Goal: Task Accomplishment & Management: Complete application form

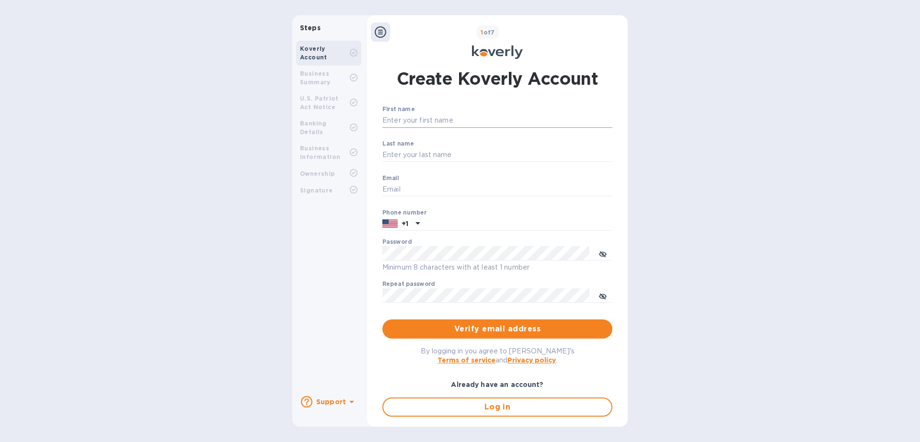
click at [492, 123] on input "First name" at bounding box center [497, 121] width 230 height 14
type input "[PERSON_NAME]"
type input "a"
type input "[EMAIL_ADDRESS][DOMAIN_NAME]"
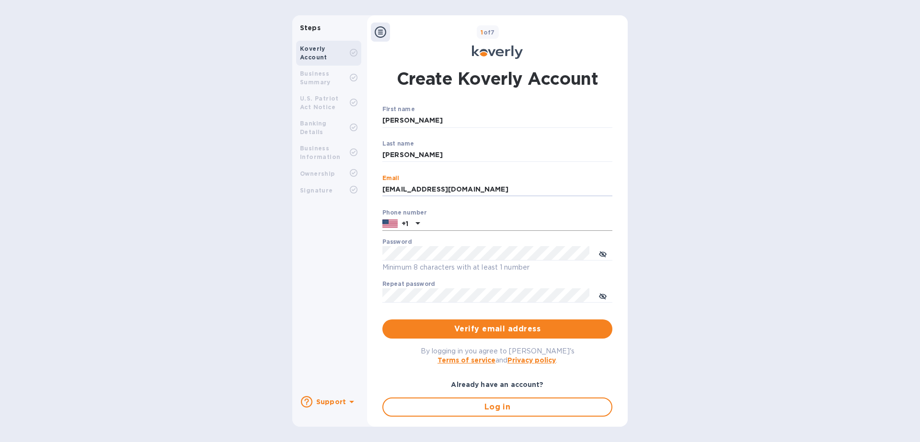
click at [478, 218] on input "text" at bounding box center [518, 224] width 189 height 14
type input "8019751563"
click at [472, 242] on div "Password Minimum 8 characters with at least 1 number" at bounding box center [497, 256] width 230 height 35
click at [460, 263] on p "Minimum 8 characters with at least 1 number" at bounding box center [497, 267] width 230 height 11
click at [599, 254] on icon "toggle password visibility" at bounding box center [603, 254] width 8 height 5
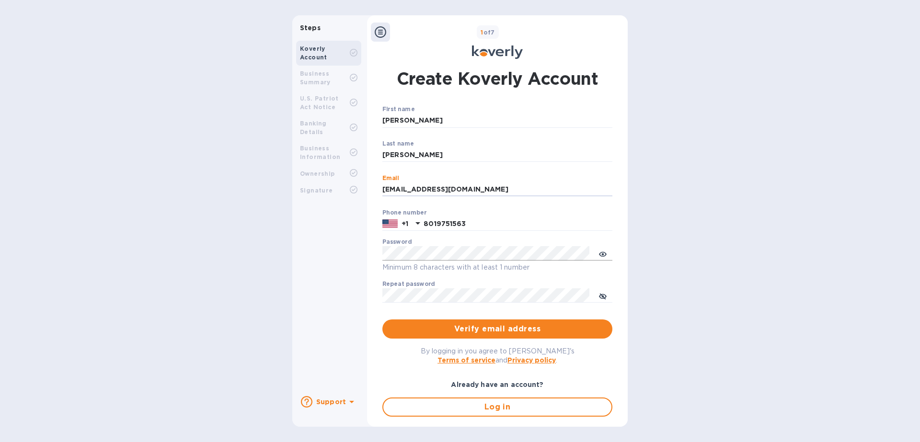
drag, startPoint x: 413, startPoint y: 190, endPoint x: 354, endPoint y: 192, distance: 59.0
click at [354, 191] on div "Steps Koverly Account Business Summary U.S. Patriot Act Notice Banking Details …" at bounding box center [459, 221] width 335 height 412
type input "[PERSON_NAME][EMAIL_ADDRESS][DOMAIN_NAME]"
click at [459, 337] on button "Verify email address" at bounding box center [497, 329] width 230 height 19
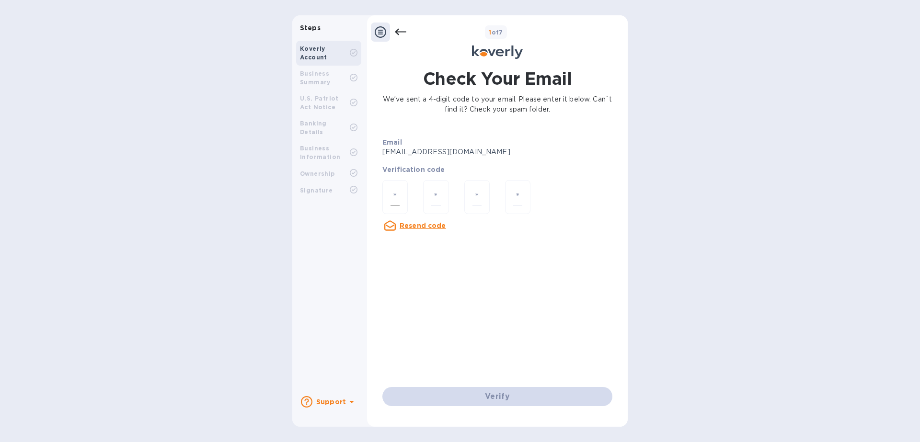
click at [399, 192] on input "number" at bounding box center [395, 197] width 9 height 18
type input "5"
type input "3"
type input "7"
type input "1"
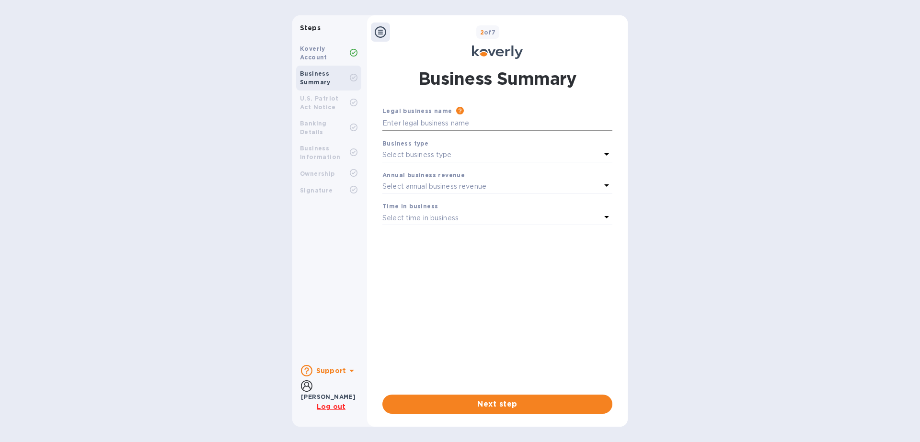
click at [514, 120] on input "text" at bounding box center [497, 123] width 230 height 14
type input "KM Fasteners LLC"
click at [461, 152] on div "Select business type" at bounding box center [491, 155] width 219 height 13
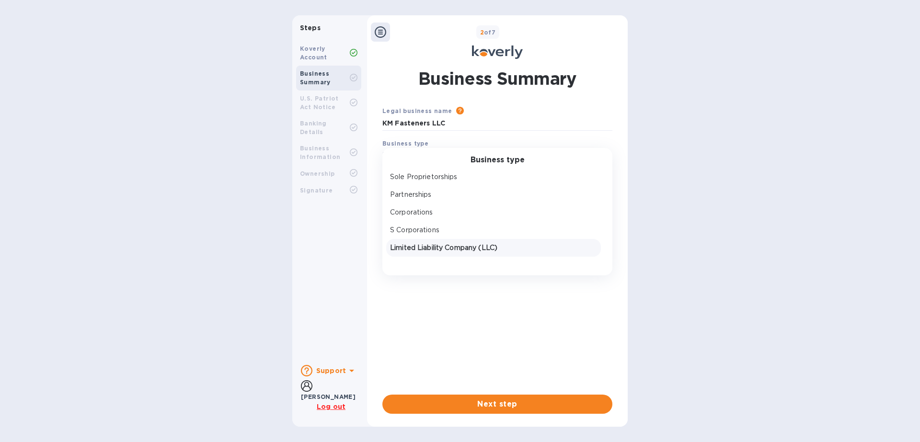
click at [444, 252] on p "Limited Liability Company (LLC)" at bounding box center [493, 248] width 207 height 10
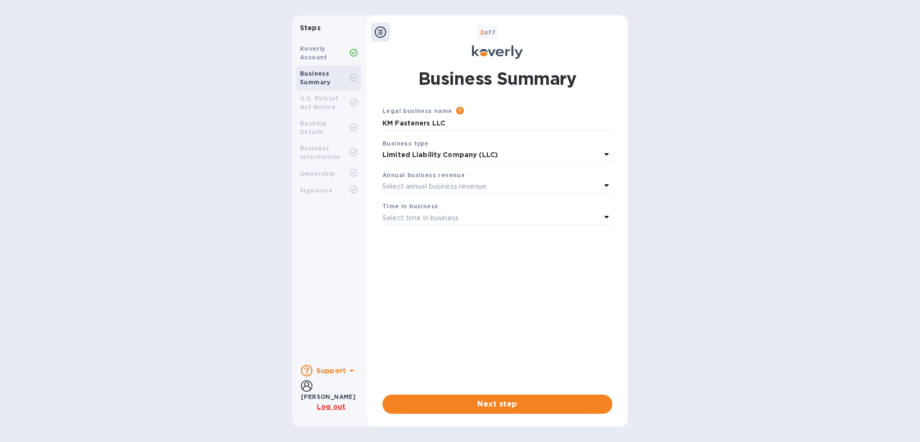
click at [443, 185] on p "Select annual business revenue" at bounding box center [434, 187] width 104 height 10
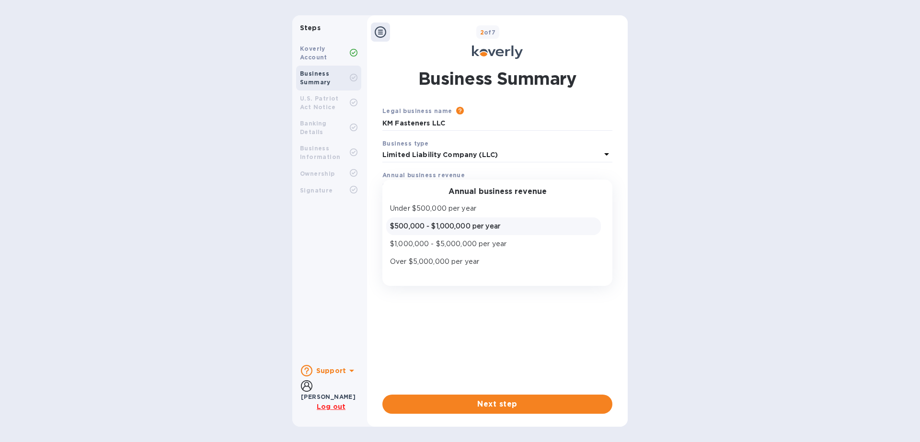
click at [438, 223] on p "$500,000 - $1,000,000 per year" at bounding box center [493, 226] width 207 height 10
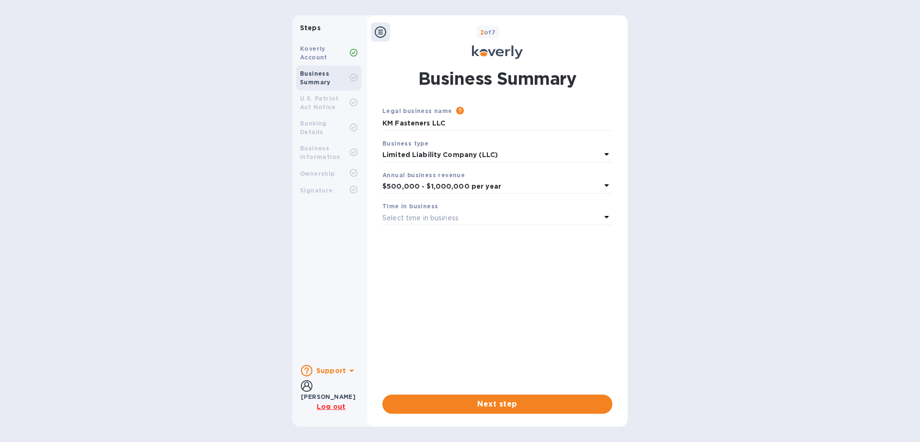
click at [476, 220] on div "Select time in business" at bounding box center [491, 217] width 219 height 13
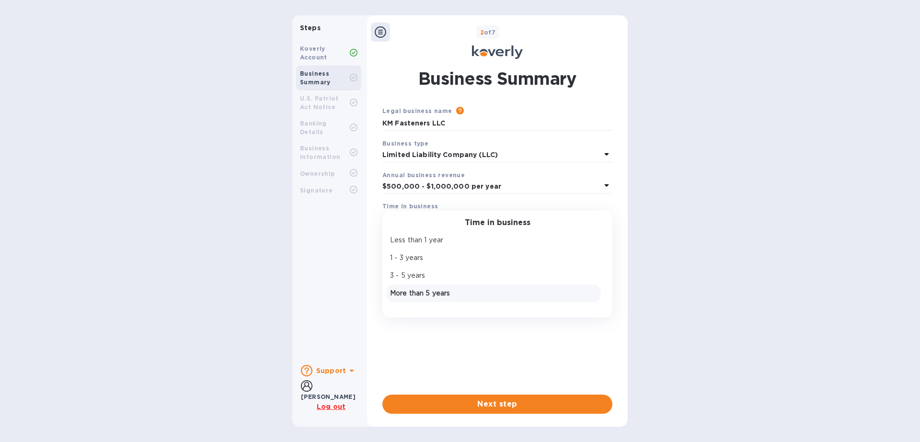
click at [435, 290] on p "More than 5 years" at bounding box center [493, 293] width 207 height 10
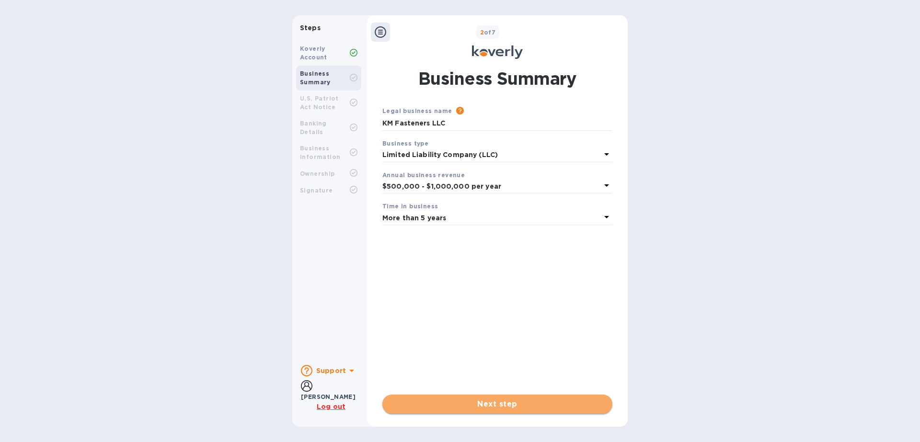
click at [491, 405] on span "Next step" at bounding box center [497, 405] width 215 height 12
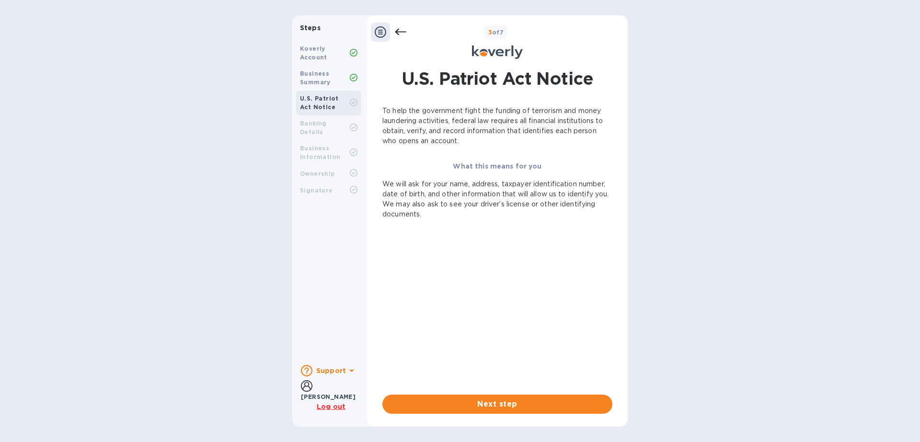
click at [399, 33] on icon at bounding box center [401, 32] width 12 height 12
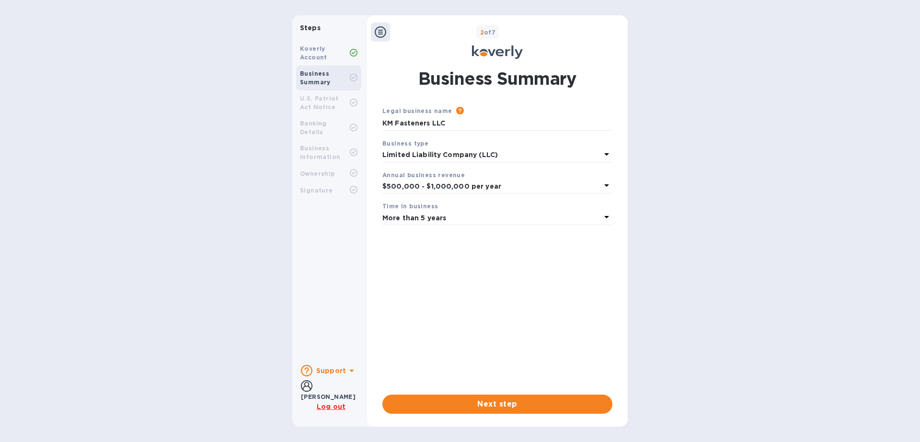
click at [399, 33] on div "2 of 7" at bounding box center [507, 32] width 234 height 14
click at [504, 401] on span "Next step" at bounding box center [497, 405] width 215 height 12
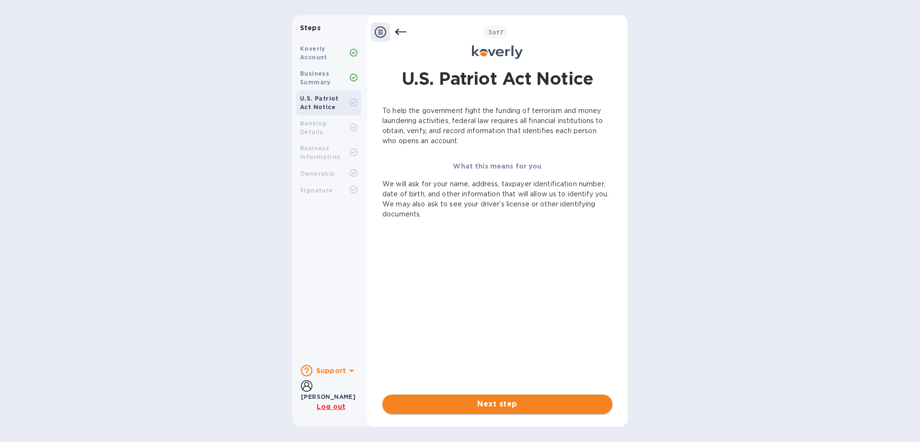
click at [506, 401] on span "Next step" at bounding box center [497, 405] width 215 height 12
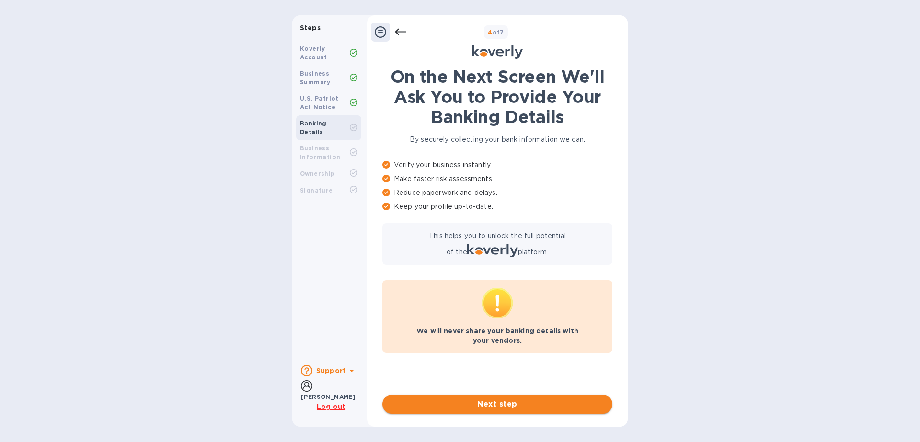
click at [498, 403] on span "Next step" at bounding box center [497, 405] width 215 height 12
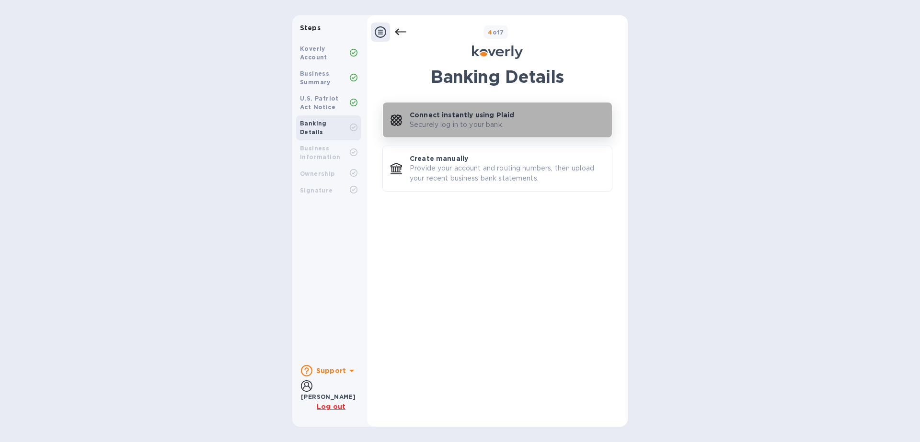
click at [490, 120] on p "Securely log in to your bank." at bounding box center [457, 125] width 94 height 10
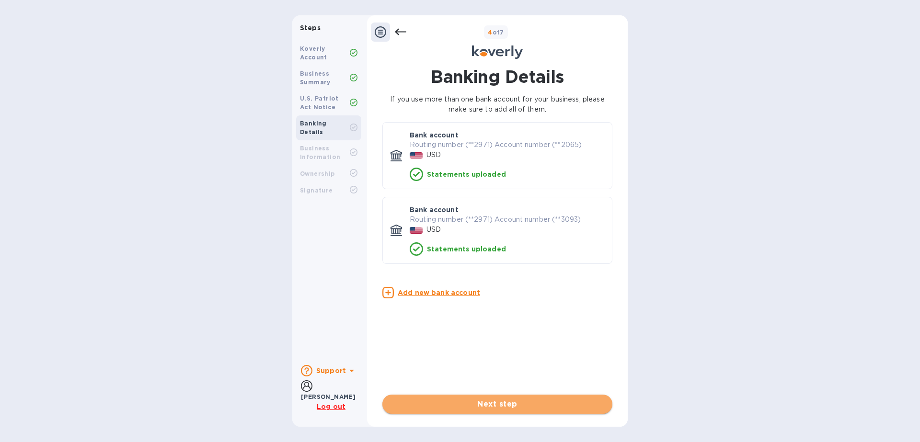
click at [518, 399] on span "Next step" at bounding box center [497, 405] width 215 height 12
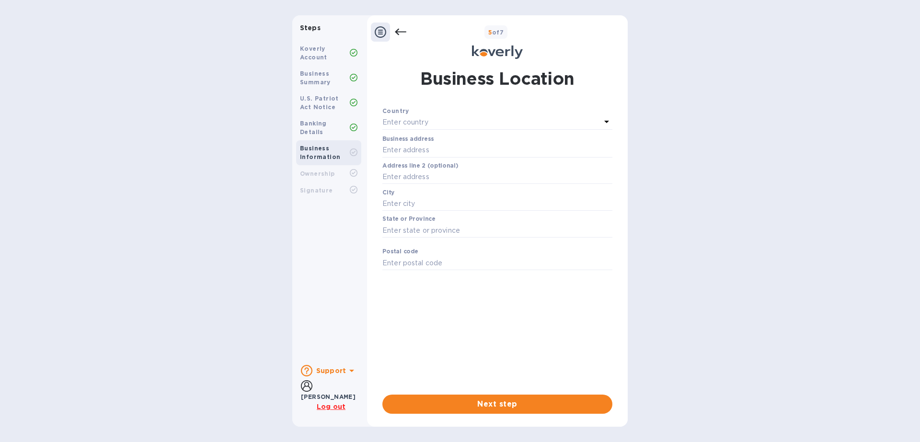
click at [452, 115] on div "Country" at bounding box center [497, 111] width 230 height 10
click at [529, 115] on div "Country" at bounding box center [497, 111] width 230 height 10
click at [606, 120] on icon at bounding box center [607, 122] width 12 height 12
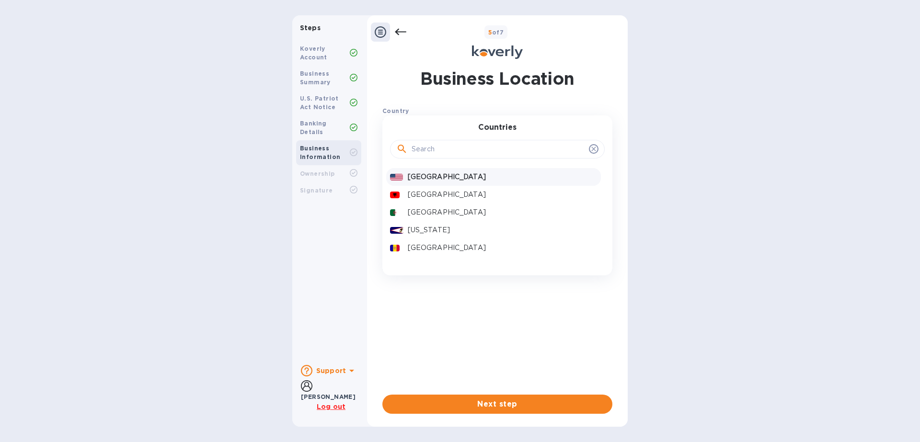
click at [408, 176] on p "[GEOGRAPHIC_DATA]" at bounding box center [502, 177] width 189 height 10
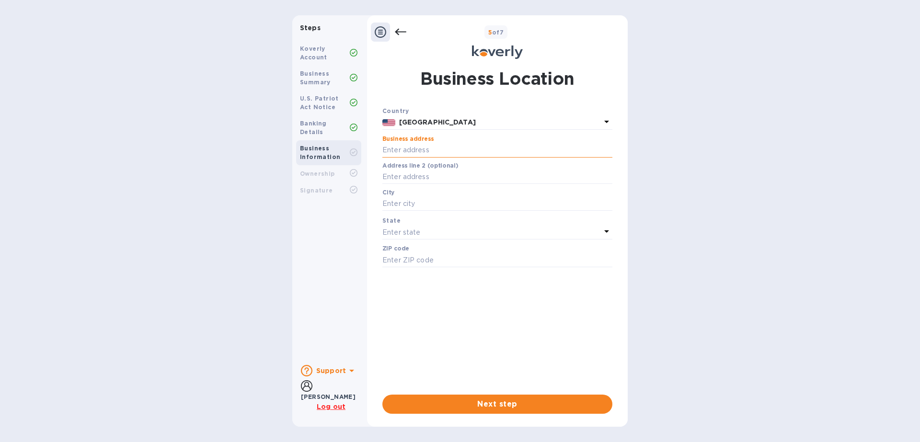
click at [460, 145] on input "text" at bounding box center [497, 150] width 230 height 14
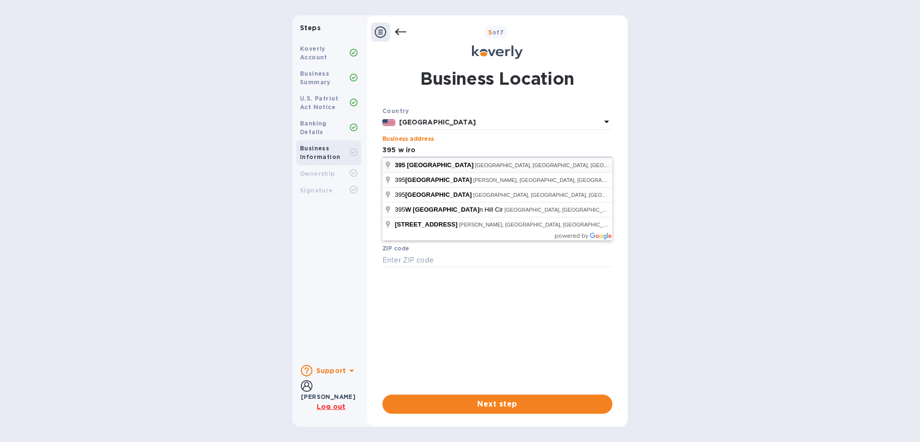
type input "[STREET_ADDRESS]"
type input "[GEOGRAPHIC_DATA]"
type input "84115"
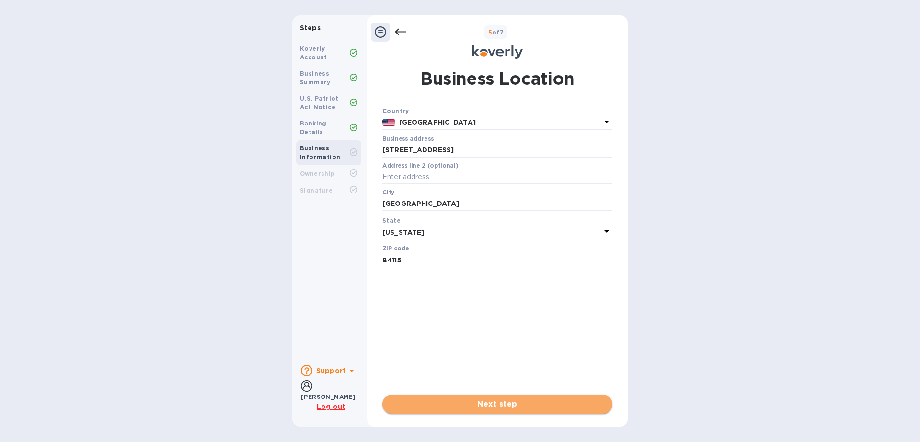
click at [541, 406] on span "Next step" at bounding box center [497, 405] width 215 height 12
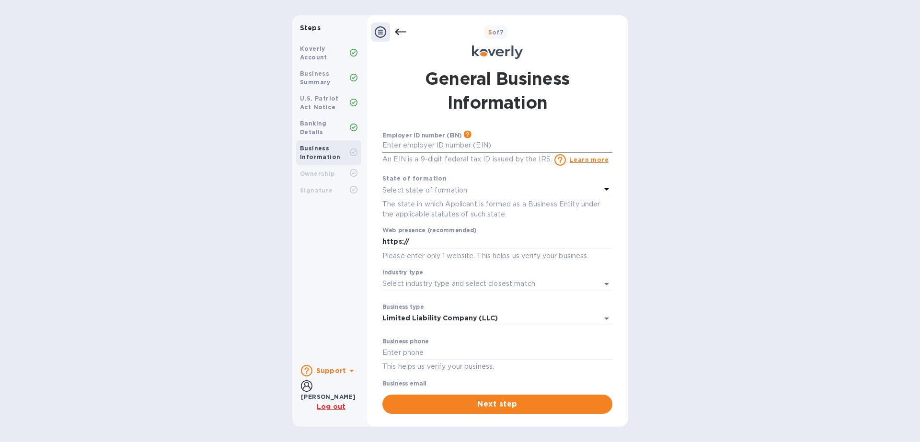
click at [497, 143] on input "text" at bounding box center [497, 145] width 230 height 14
type input "***69"
click at [470, 189] on div "Select state of formation" at bounding box center [491, 190] width 219 height 13
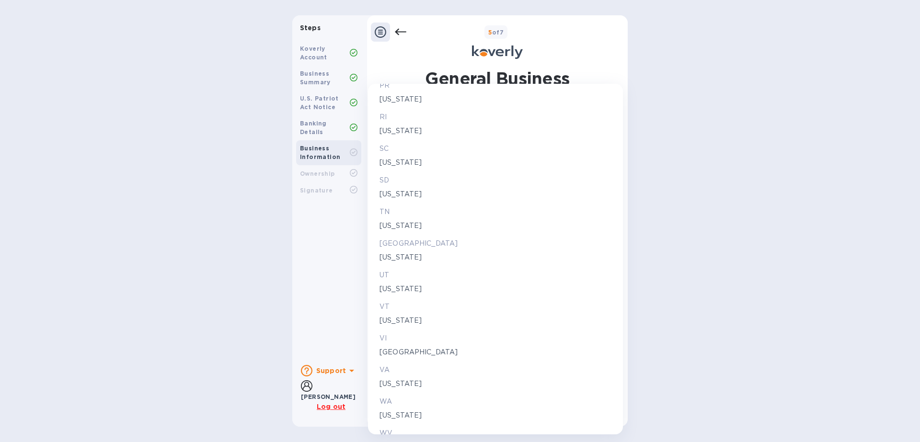
scroll to position [1572, 0]
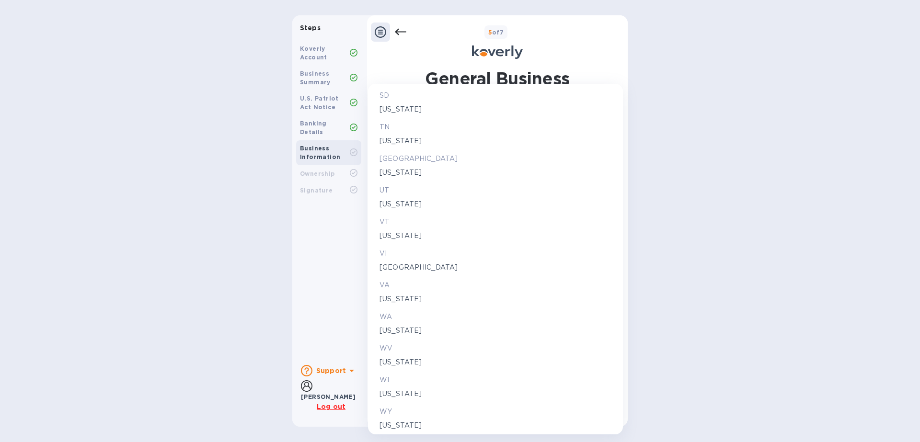
click at [394, 197] on div "UT" at bounding box center [496, 191] width 236 height 14
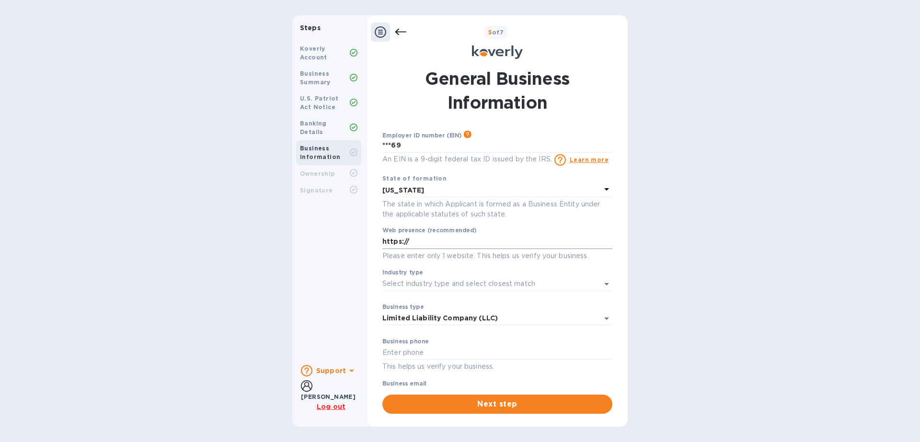
click at [480, 241] on input "https://" at bounding box center [497, 242] width 230 height 14
type input "[URL][DOMAIN_NAME]"
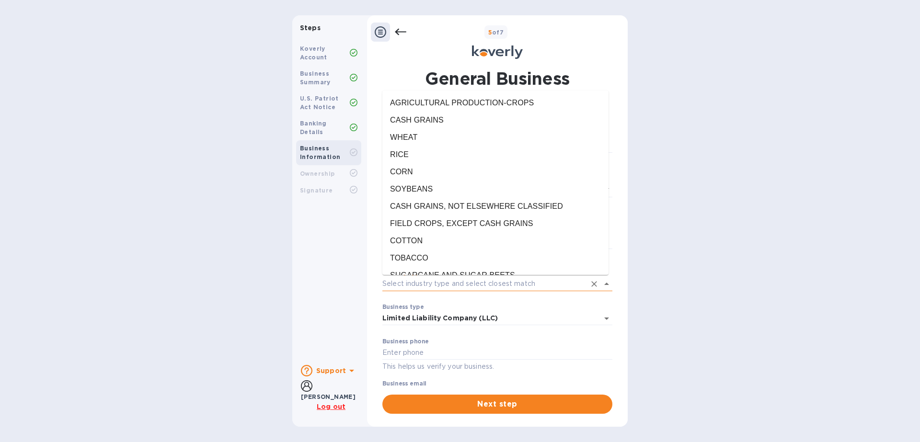
click at [512, 282] on input "Industry type" at bounding box center [483, 284] width 203 height 14
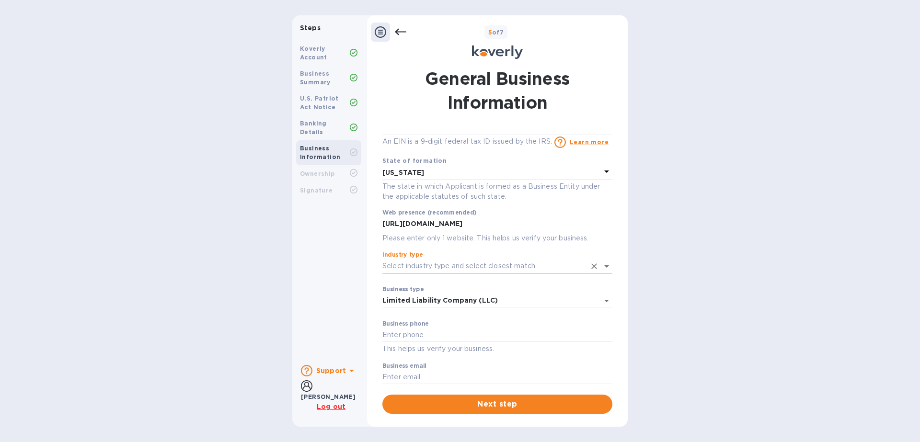
scroll to position [27, 0]
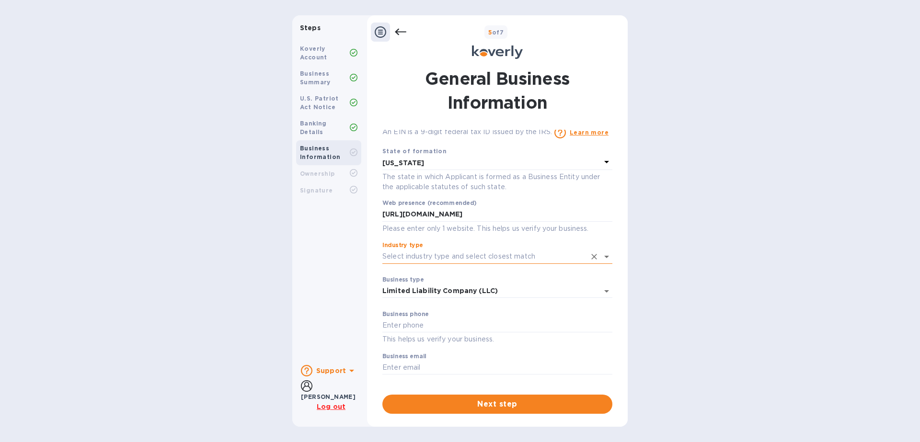
click at [540, 256] on input "Industry type" at bounding box center [483, 257] width 203 height 14
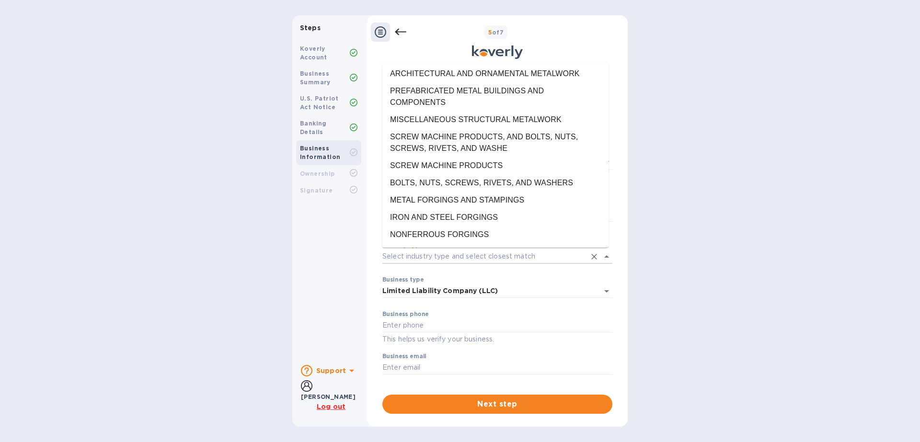
scroll to position [12016, 0]
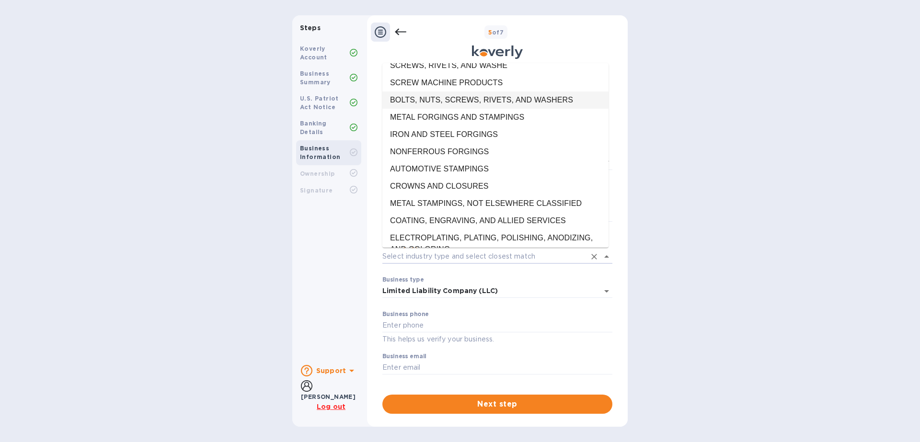
click at [536, 109] on li "BOLTS, NUTS, SCREWS, RIVETS, AND WASHERS" at bounding box center [495, 100] width 226 height 17
type input "BOLTS, NUTS, SCREWS, RIVETS, AND WASHERS"
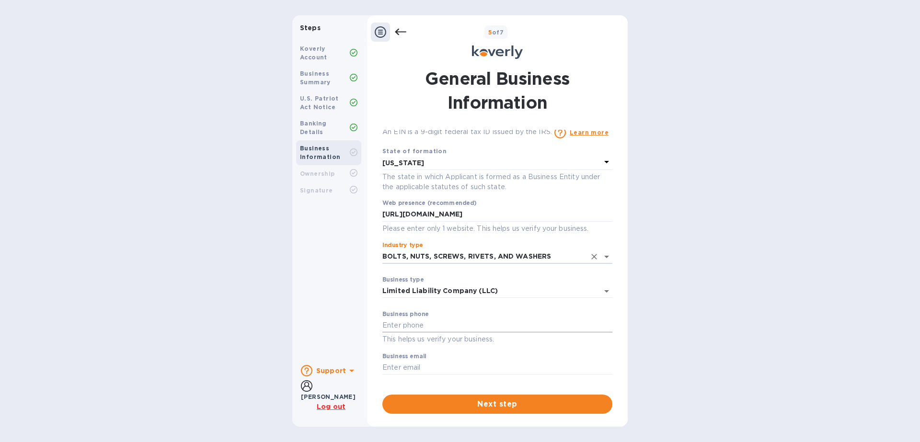
click at [416, 322] on input "text" at bounding box center [497, 326] width 230 height 14
type input "8019751563"
click at [461, 359] on div "Business email ​" at bounding box center [497, 370] width 230 height 35
click at [460, 368] on input "text" at bounding box center [497, 368] width 230 height 14
type input "[PERSON_NAME][EMAIL_ADDRESS][DOMAIN_NAME]"
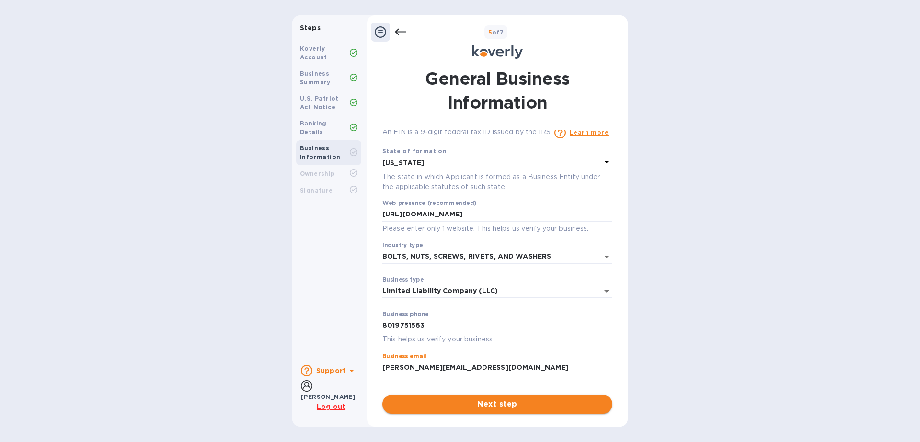
click at [528, 405] on span "Next step" at bounding box center [497, 405] width 215 height 12
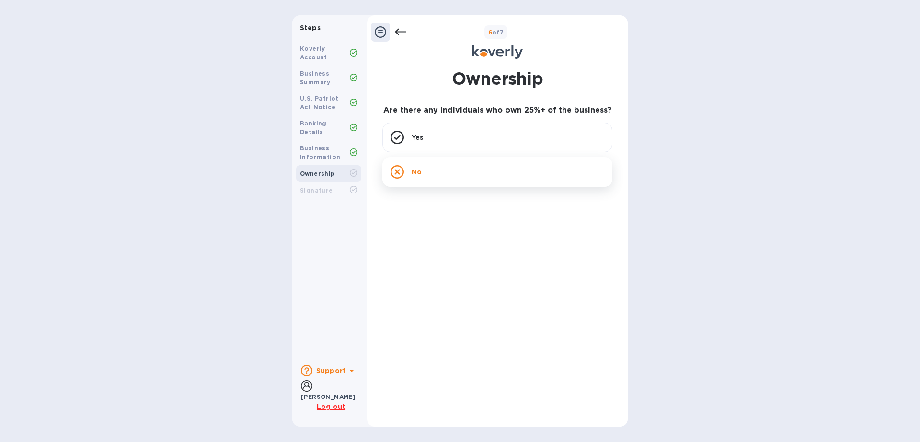
click at [461, 176] on div "No" at bounding box center [497, 172] width 230 height 30
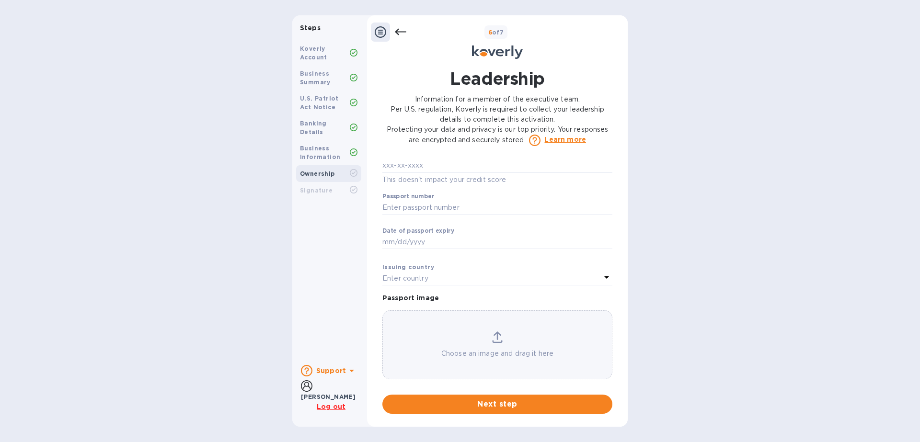
scroll to position [0, 0]
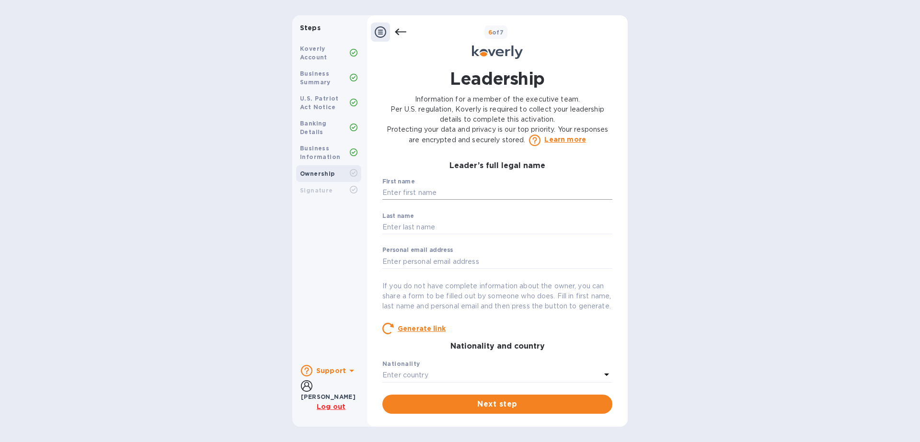
click at [488, 188] on input "text" at bounding box center [497, 193] width 230 height 14
type input "[PERSON_NAME]"
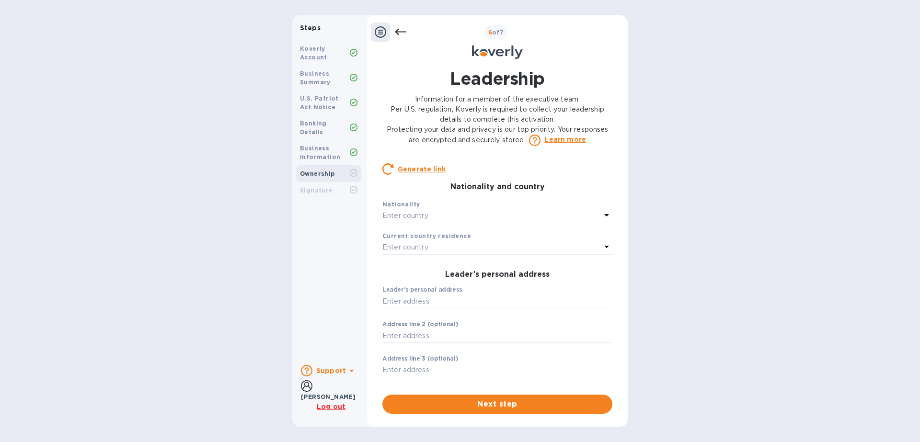
type input "[EMAIL_ADDRESS][DOMAIN_NAME]"
click at [484, 223] on div "Enter country" at bounding box center [491, 215] width 219 height 13
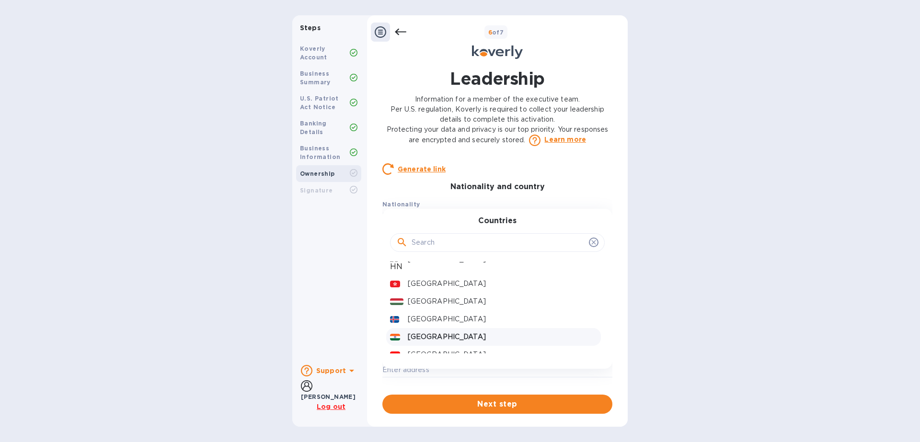
scroll to position [1472, 0]
click at [438, 342] on p "[GEOGRAPHIC_DATA]" at bounding box center [502, 337] width 189 height 10
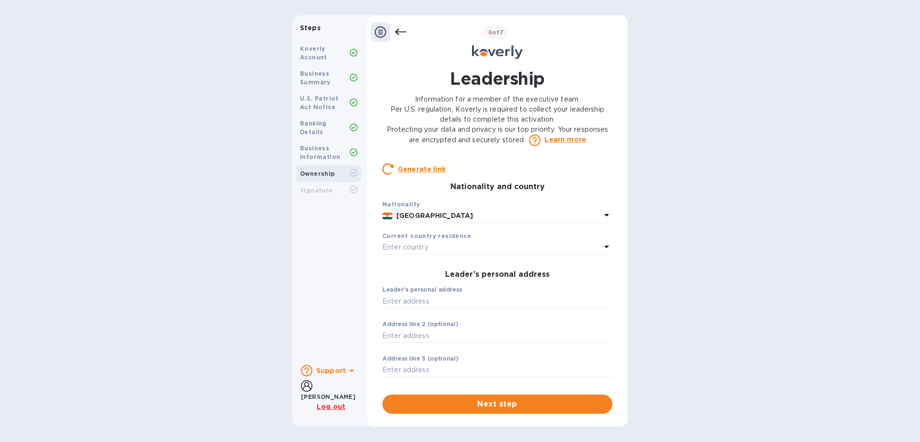
click at [451, 254] on div "Enter country" at bounding box center [491, 247] width 219 height 13
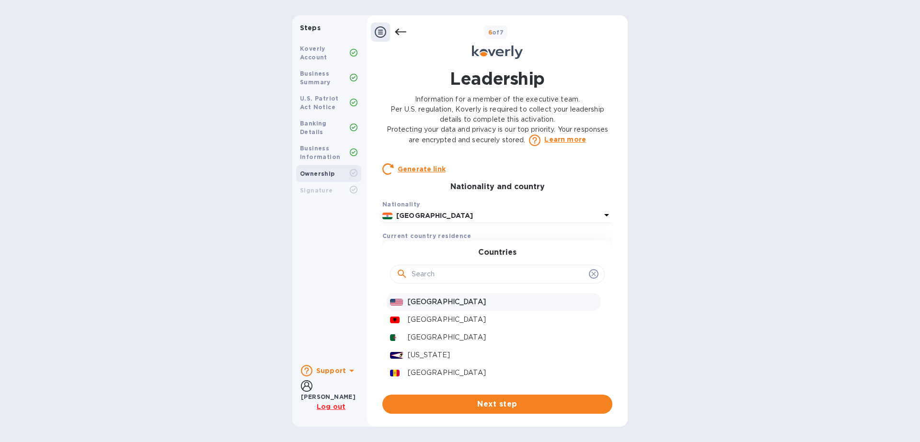
click at [443, 307] on p "[GEOGRAPHIC_DATA]" at bounding box center [502, 302] width 189 height 10
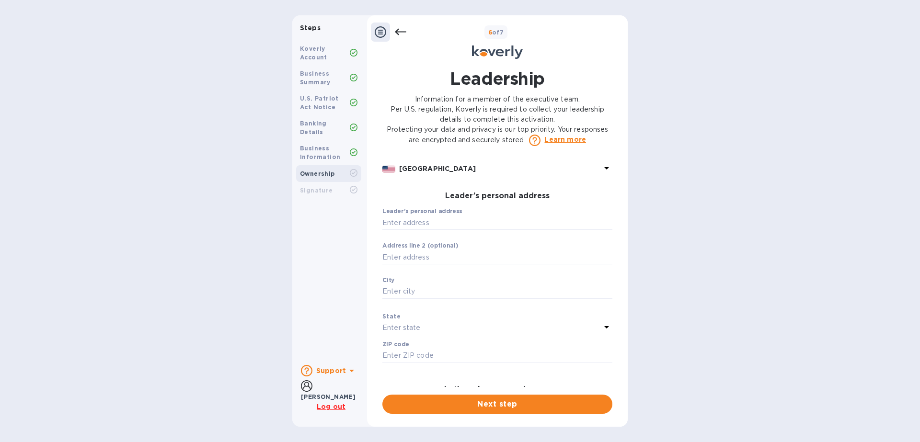
scroll to position [234, 0]
click at [465, 234] on input "text" at bounding box center [497, 227] width 230 height 14
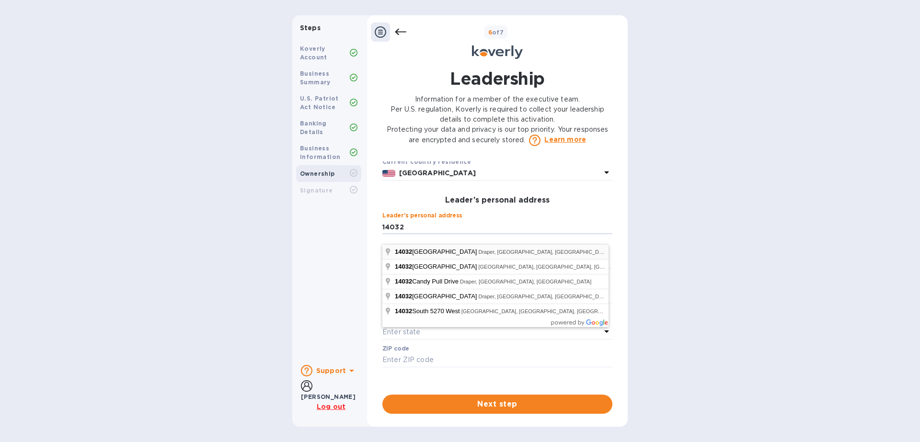
type input "[STREET_ADDRESS]"
type input "[PERSON_NAME]"
type input "84020"
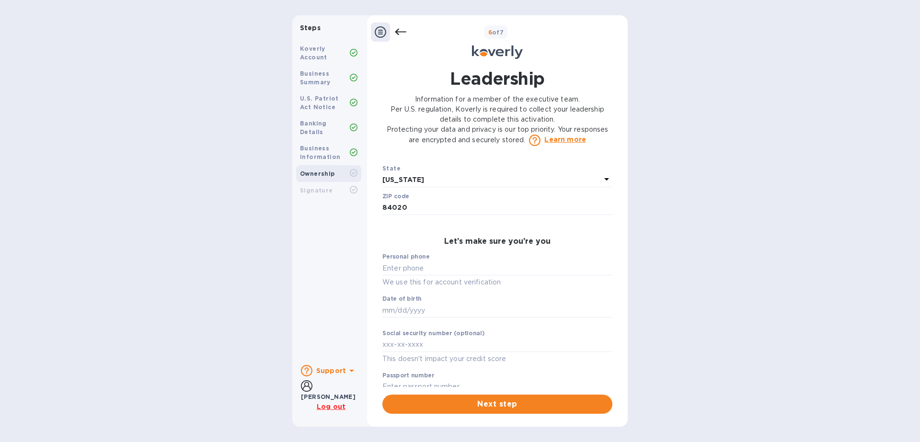
scroll to position [393, 0]
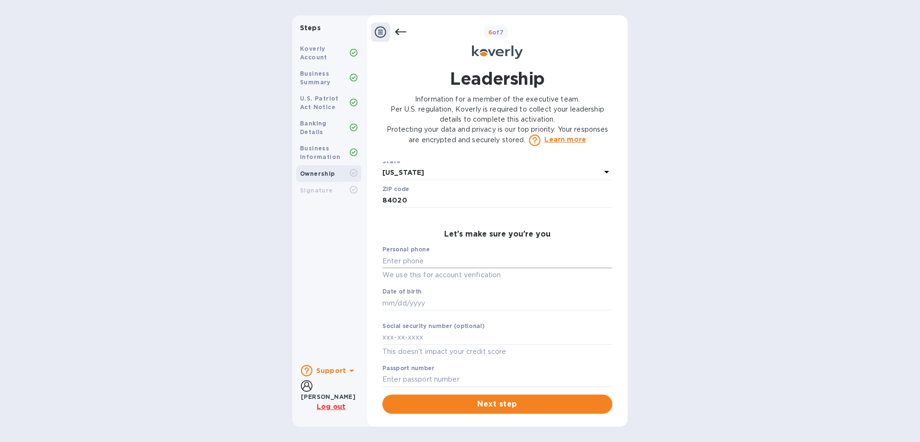
click at [506, 268] on input "text" at bounding box center [497, 261] width 230 height 14
type input "***96"
click at [496, 311] on input "text" at bounding box center [497, 303] width 230 height 14
type input "***72"
click at [481, 345] on input "text" at bounding box center [497, 338] width 230 height 14
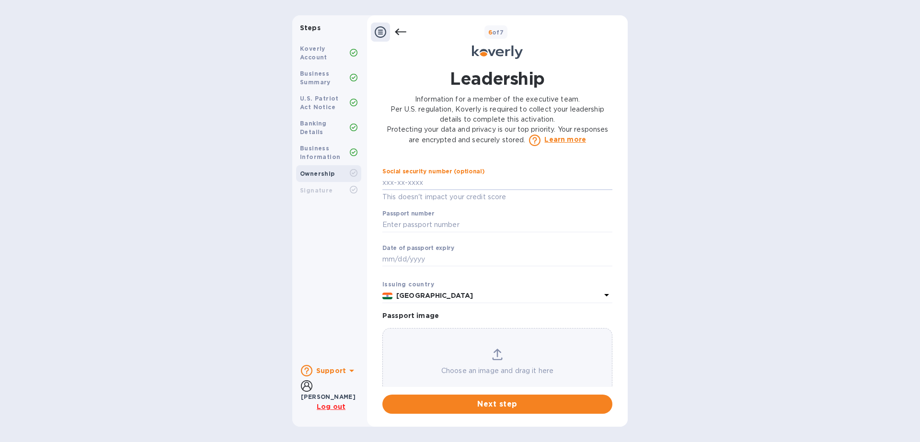
scroll to position [553, 0]
type input "***54"
click at [452, 225] on input "text" at bounding box center [497, 220] width 230 height 14
type input "***12"
click at [488, 260] on input "text" at bounding box center [497, 255] width 230 height 14
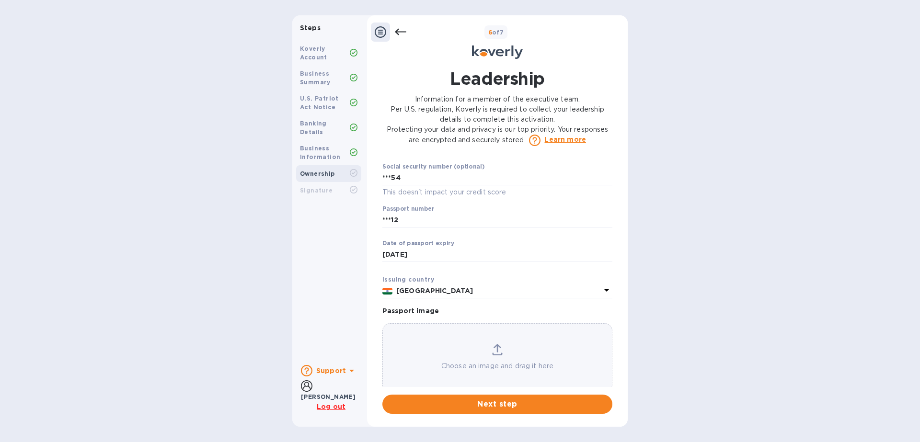
type input "***31"
click at [494, 353] on icon at bounding box center [498, 348] width 8 height 9
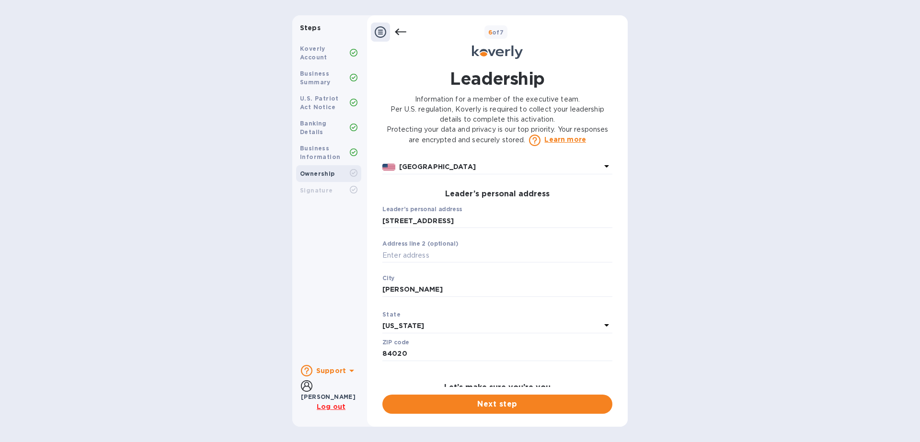
scroll to position [0, 0]
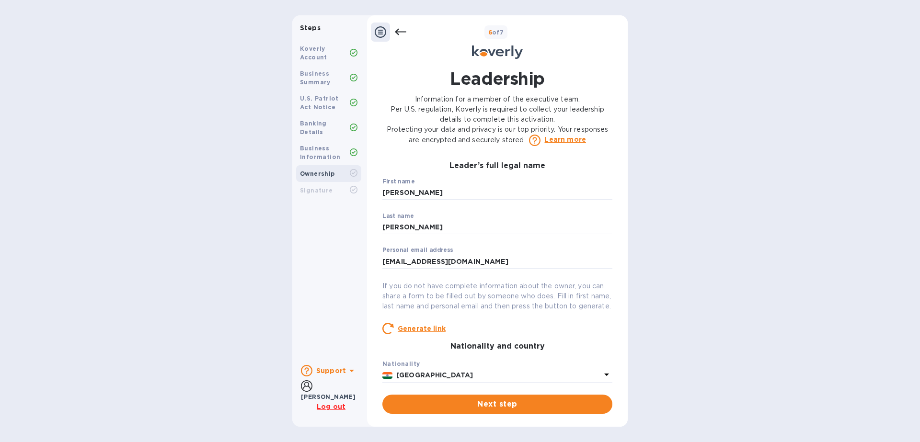
click at [326, 122] on b "Banking Details" at bounding box center [313, 128] width 27 height 16
click at [327, 122] on b "Banking Details" at bounding box center [313, 128] width 27 height 16
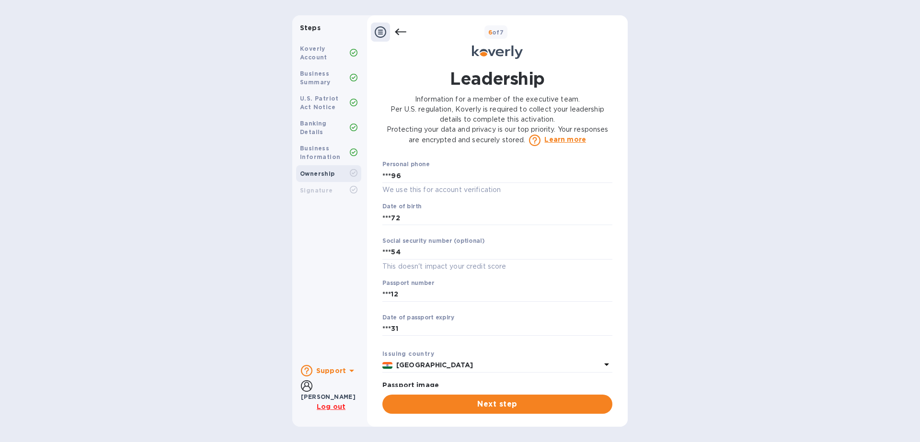
scroll to position [625, 0]
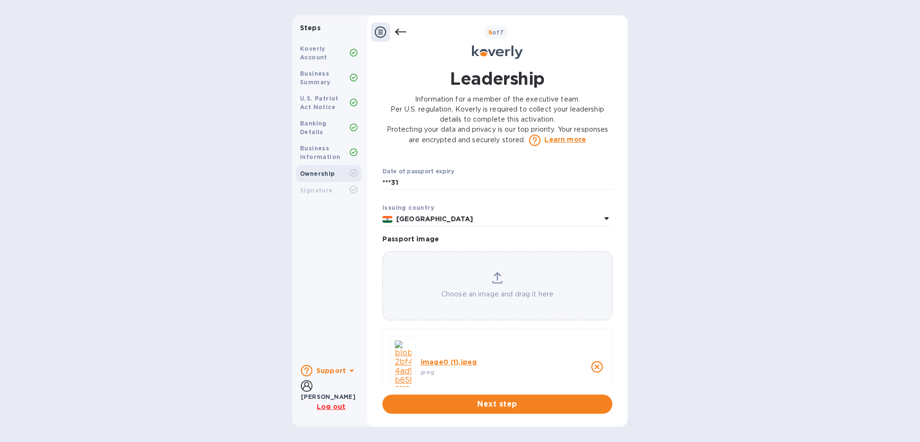
click at [399, 32] on icon at bounding box center [401, 32] width 12 height 7
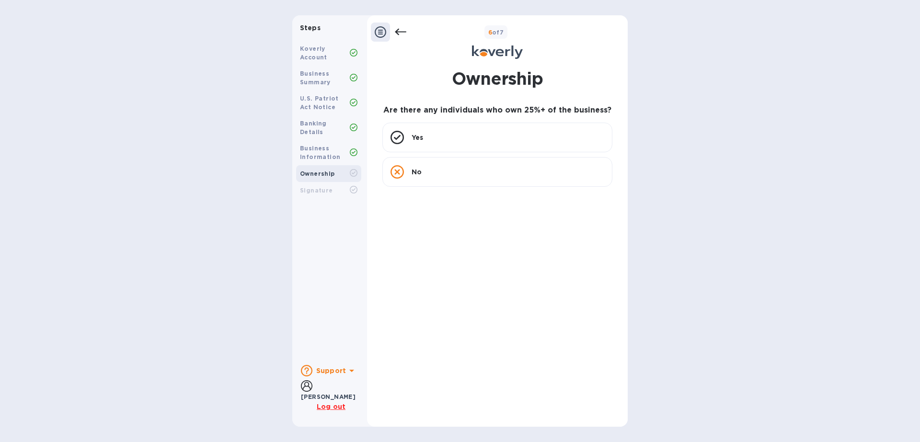
click at [399, 32] on icon at bounding box center [401, 32] width 12 height 7
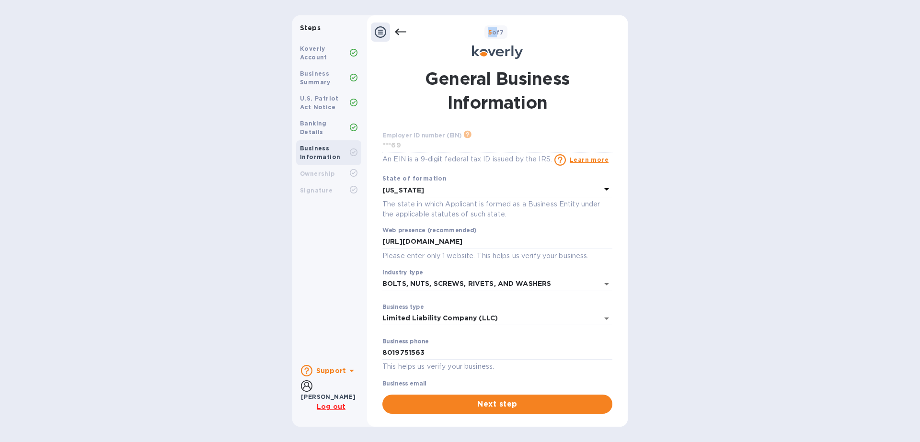
click at [400, 31] on icon at bounding box center [401, 32] width 12 height 12
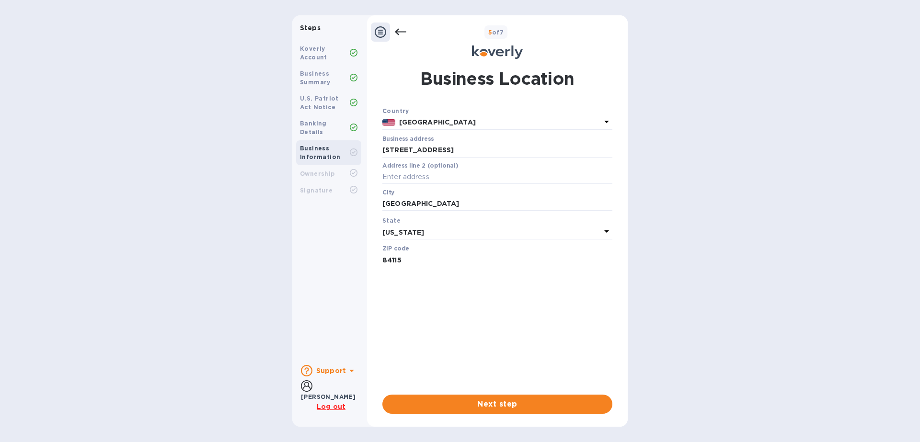
click at [405, 39] on div at bounding box center [388, 32] width 35 height 19
click at [396, 32] on icon at bounding box center [401, 32] width 12 height 7
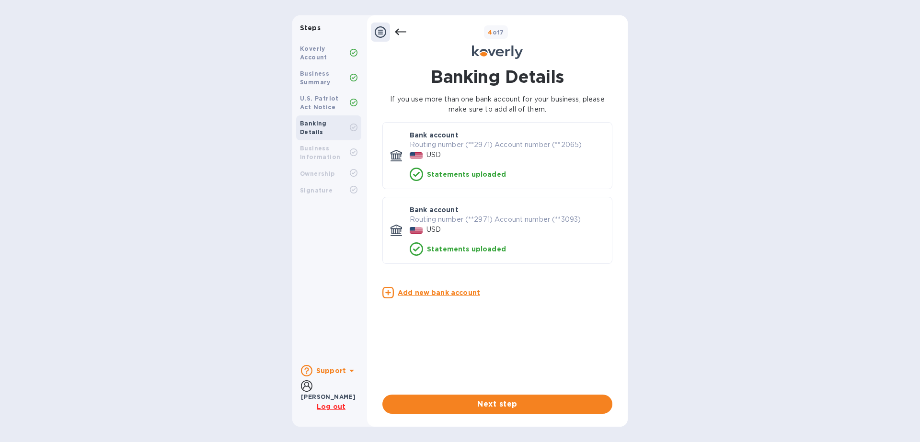
click at [435, 295] on u "Add new bank account" at bounding box center [439, 293] width 82 height 8
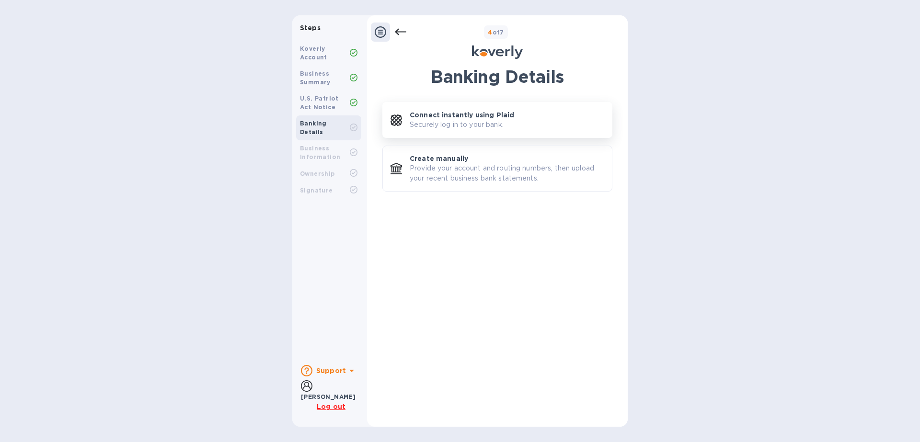
click at [480, 113] on p "Connect instantly using Plaid" at bounding box center [462, 115] width 104 height 10
click at [401, 30] on icon at bounding box center [401, 32] width 12 height 12
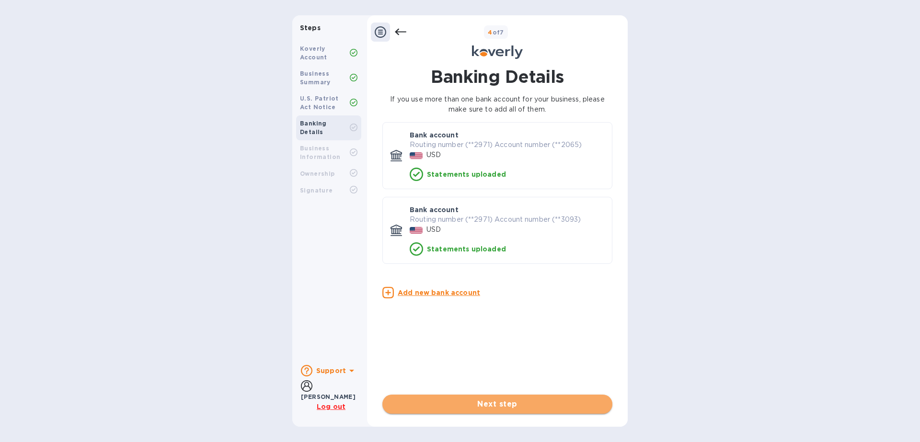
click at [532, 403] on span "Next step" at bounding box center [497, 405] width 215 height 12
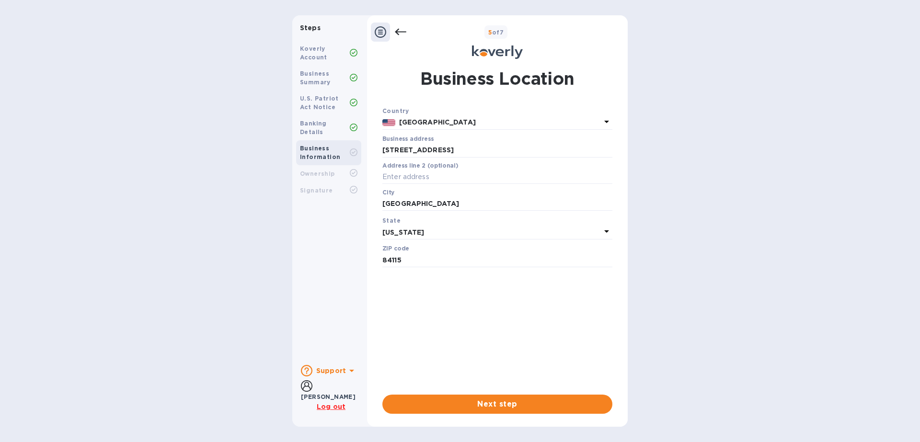
click at [532, 403] on span "Next step" at bounding box center [497, 405] width 215 height 12
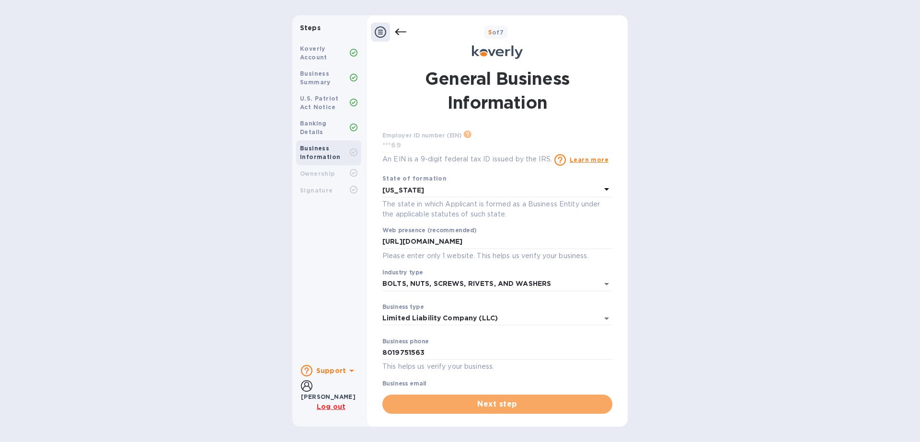
click at [531, 403] on span "Next step" at bounding box center [497, 405] width 215 height 12
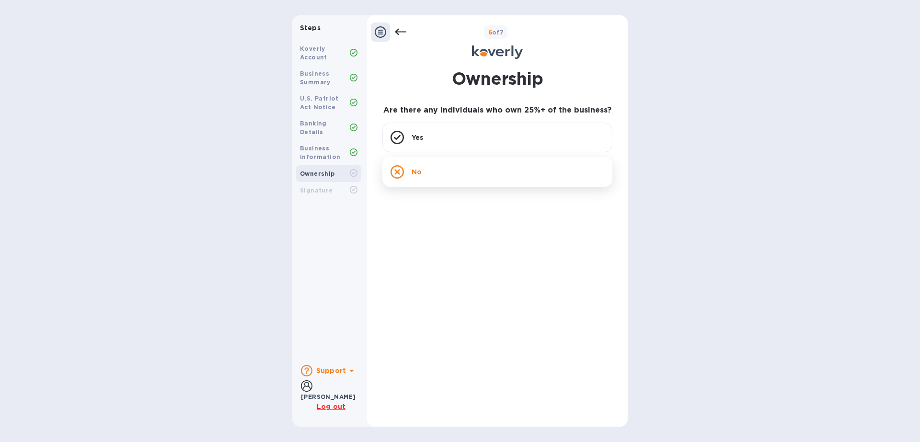
click at [506, 169] on div "No" at bounding box center [497, 172] width 230 height 30
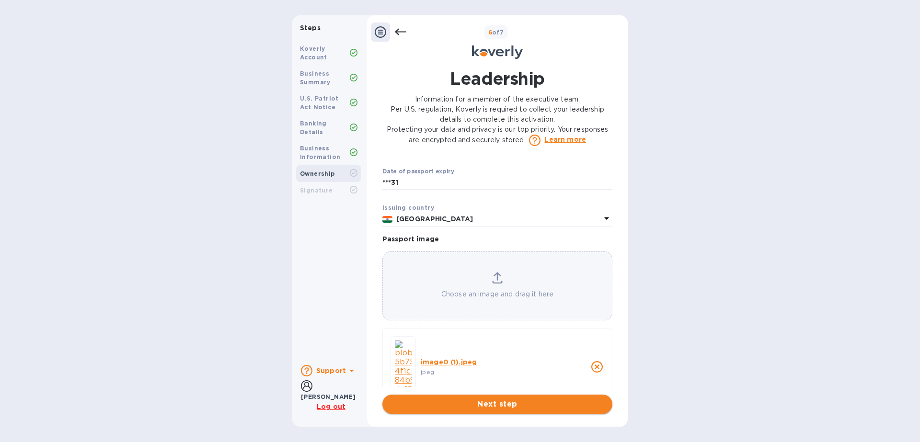
click at [530, 408] on span "Next step" at bounding box center [497, 405] width 215 height 12
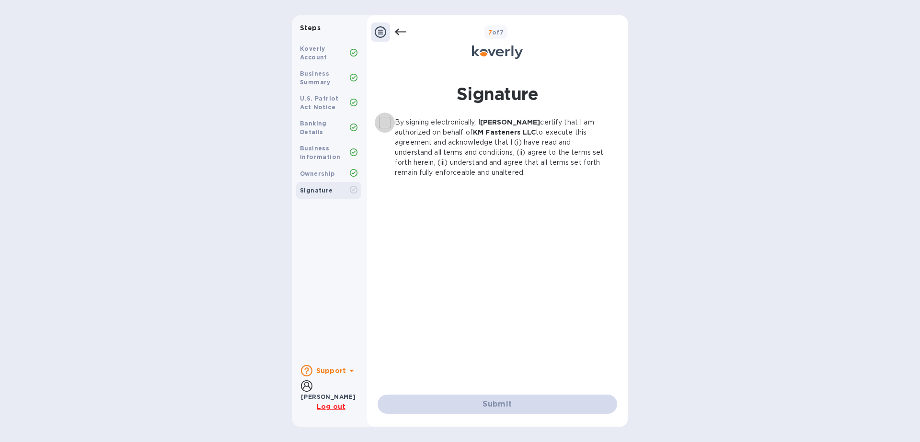
drag, startPoint x: 383, startPoint y: 119, endPoint x: 436, endPoint y: 172, distance: 74.2
click at [384, 119] on input "By signing electronically, I [PERSON_NAME] certify that I am authorized on beha…" at bounding box center [385, 123] width 20 height 20
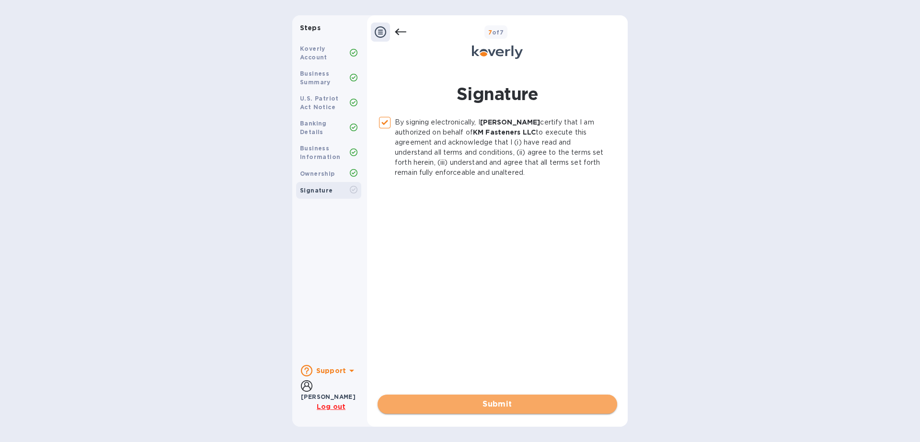
click at [491, 408] on span "Submit" at bounding box center [497, 405] width 224 height 12
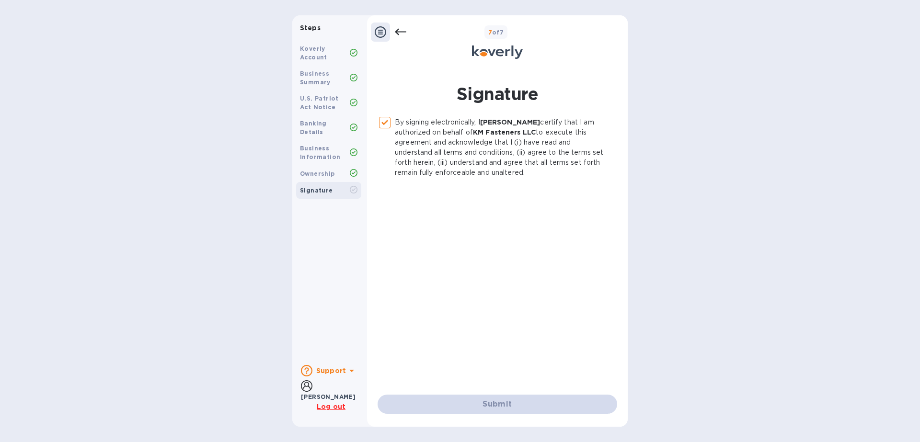
checkbox input "false"
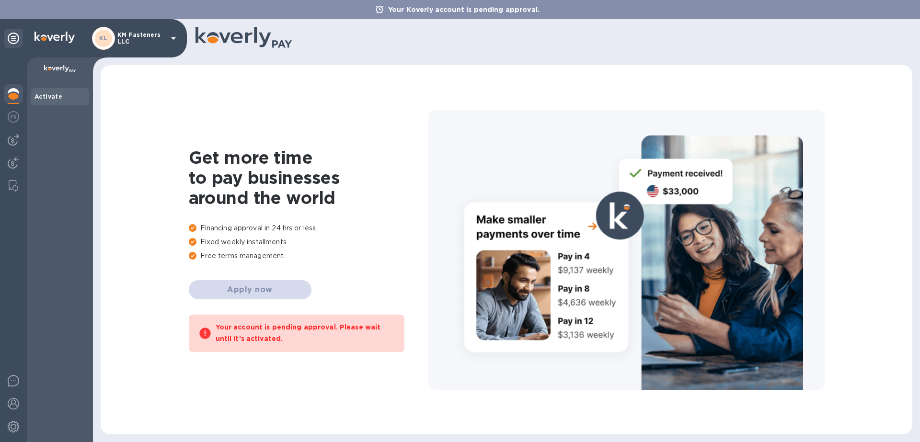
click at [166, 35] on div "KL KM Fasteners LLC" at bounding box center [135, 38] width 87 height 23
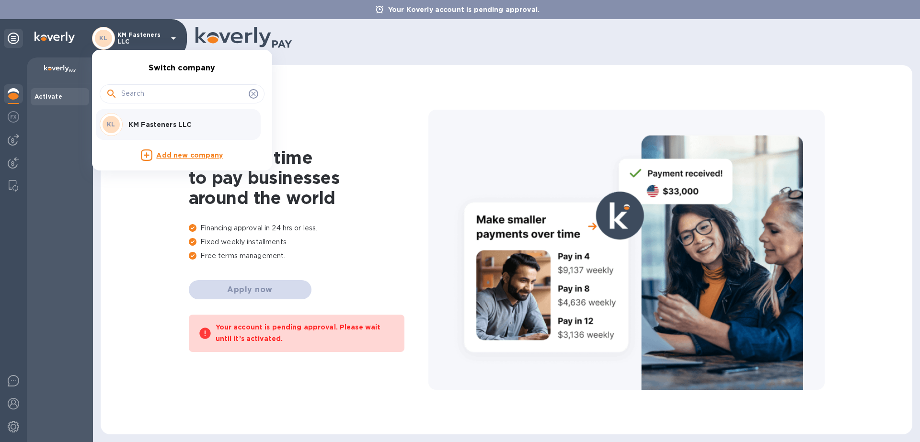
click at [360, 90] on div at bounding box center [460, 221] width 920 height 442
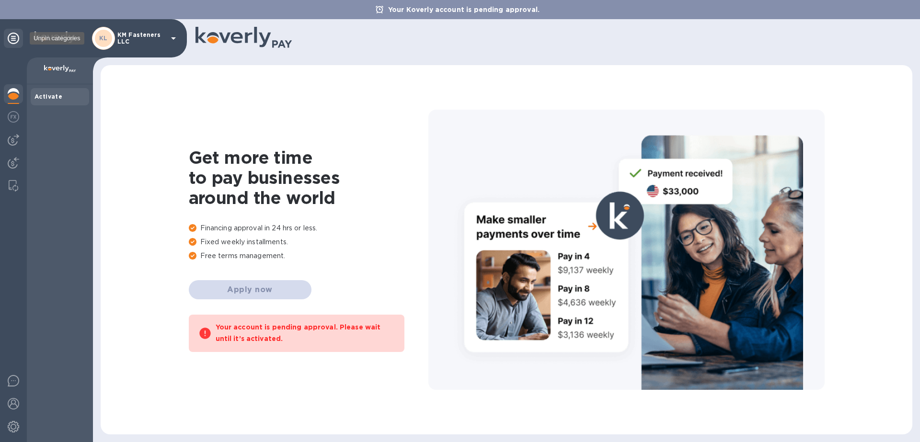
click at [13, 38] on icon at bounding box center [14, 39] width 12 height 12
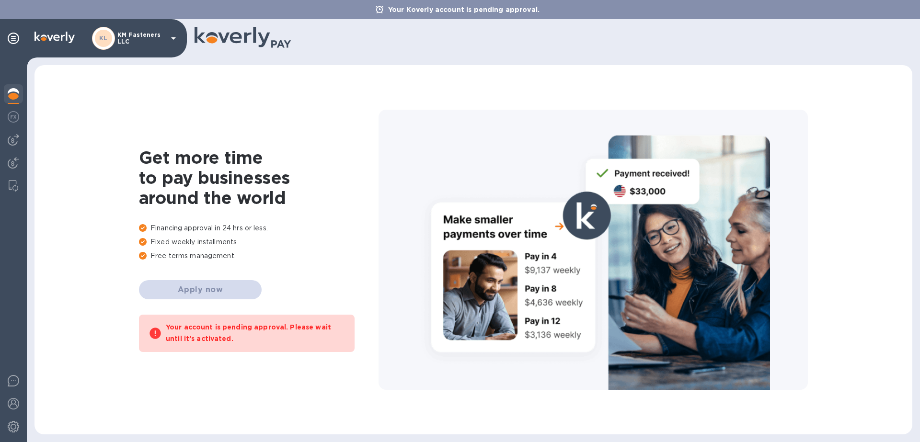
click at [166, 41] on div "KL KM Fasteners LLC" at bounding box center [135, 38] width 87 height 23
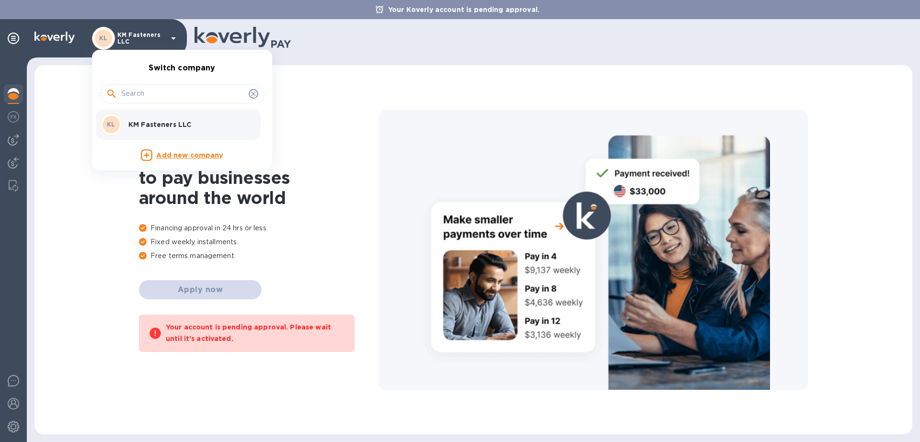
click at [98, 208] on div at bounding box center [460, 221] width 920 height 442
